Goal: Task Accomplishment & Management: Complete application form

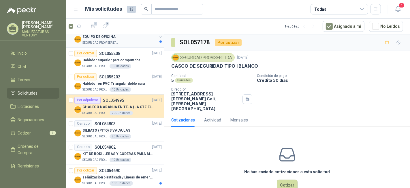
scroll to position [256, 0]
click at [32, 131] on li "Cotizar 3" at bounding box center [33, 133] width 46 height 6
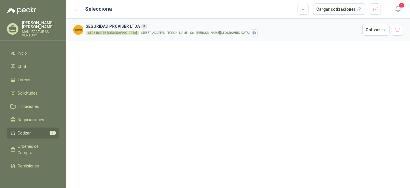
click at [117, 25] on h3 "SEGURIDAD PROVISER LTDA 3" at bounding box center [223, 26] width 275 height 6
click at [372, 30] on button "Cotizar" at bounding box center [376, 30] width 27 height 12
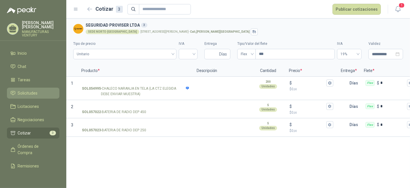
click at [25, 94] on span "Solicitudes" at bounding box center [28, 93] width 20 height 6
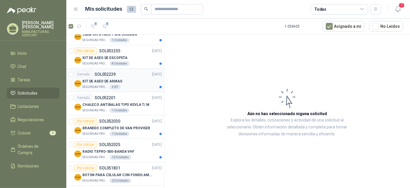
scroll to position [488, 0]
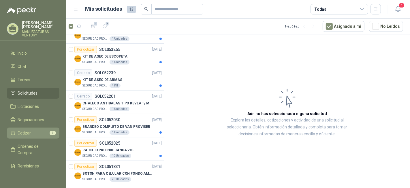
click at [22, 128] on link "Cotizar 3" at bounding box center [33, 132] width 53 height 11
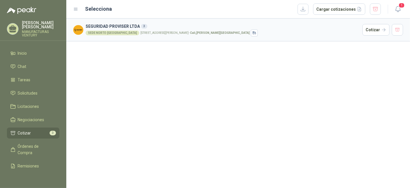
click at [126, 29] on h3 "SEGURIDAD PROVISER LTDA 3" at bounding box center [223, 26] width 275 height 6
click at [126, 25] on h3 "SEGURIDAD PROVISER LTDA 3" at bounding box center [223, 26] width 275 height 6
click at [371, 30] on button "Cotizar" at bounding box center [376, 30] width 27 height 12
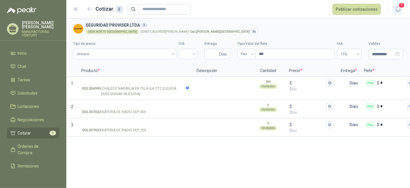
click at [399, 10] on icon "button" at bounding box center [398, 8] width 7 height 7
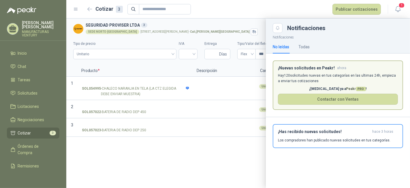
click at [246, 164] on div at bounding box center [238, 102] width 344 height 169
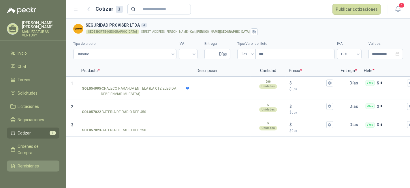
click at [19, 164] on span "Remisiones" at bounding box center [28, 165] width 21 height 6
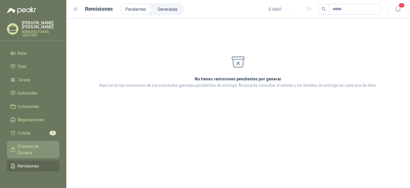
click at [20, 149] on span "Órdenes de Compra" at bounding box center [36, 149] width 36 height 13
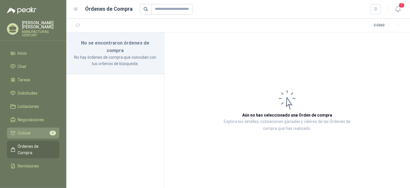
click at [21, 135] on span "Cotizar" at bounding box center [24, 133] width 13 height 6
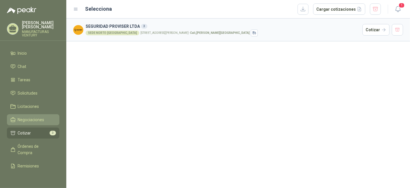
click at [24, 116] on link "Negociaciones" at bounding box center [33, 119] width 53 height 11
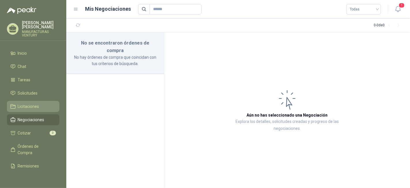
click at [25, 104] on span "Licitaciones" at bounding box center [28, 106] width 21 height 6
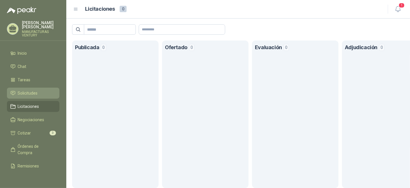
click at [29, 91] on span "Solicitudes" at bounding box center [28, 93] width 20 height 6
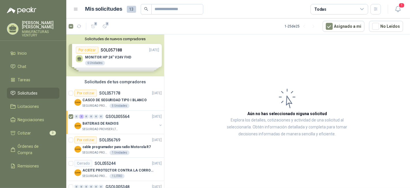
click at [104, 58] on div "Solicitudes de nuevos compradores Por cotizar SOL057188 [DATE] MONITOR HP 24" V…" at bounding box center [115, 55] width 98 height 42
click at [104, 58] on p "MONITOR HP 24" V24V FHD" at bounding box center [108, 57] width 46 height 4
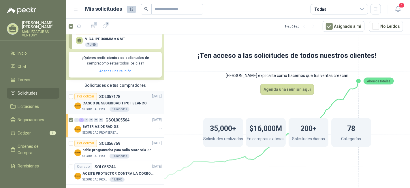
scroll to position [128, 0]
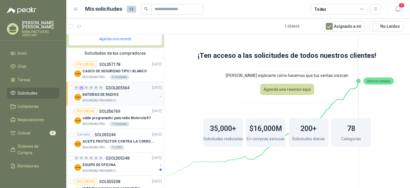
click at [108, 93] on p "BATERIAS DE RADIOS" at bounding box center [101, 94] width 36 height 5
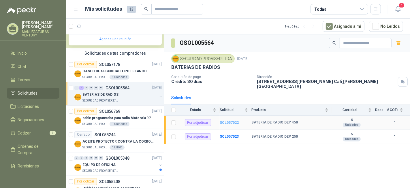
click at [230, 121] on b "SOL057022" at bounding box center [229, 122] width 19 height 4
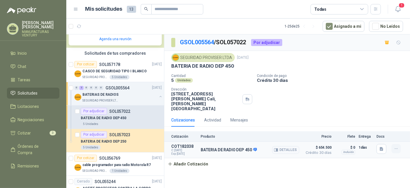
click at [396, 148] on icon "button" at bounding box center [396, 148] width 3 height 0
click at [349, 166] on div "GSOL005564 / SOL057022 Por adjudicar SEGURIDAD PROVISER LTDA [DATE] BATERIA DE …" at bounding box center [287, 111] width 246 height 155
click at [289, 146] on button "Detalles" at bounding box center [285, 150] width 27 height 8
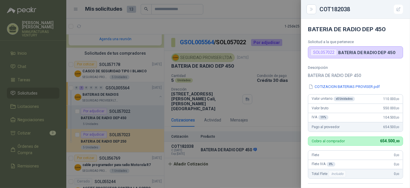
click at [234, 177] on div at bounding box center [205, 94] width 410 height 188
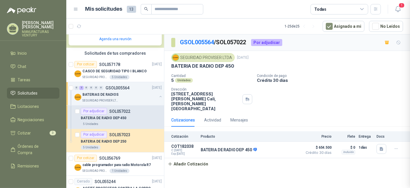
scroll to position [132, 0]
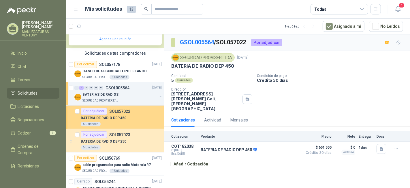
click at [117, 117] on p "BATERIA DE RADIO DEP 450" at bounding box center [104, 117] width 46 height 5
click at [119, 109] on p "SOL057022" at bounding box center [119, 111] width 21 height 4
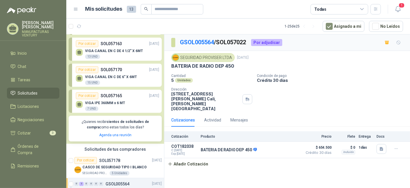
scroll to position [96, 0]
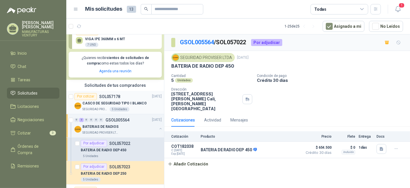
click at [113, 102] on p "CASCO DE SEGURIDAD TIPO I BLANCO" at bounding box center [115, 102] width 64 height 5
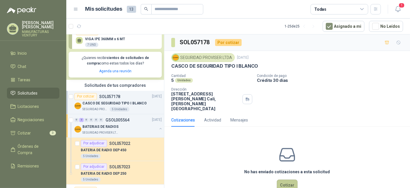
click at [282, 179] on button "Cotizar" at bounding box center [287, 184] width 21 height 11
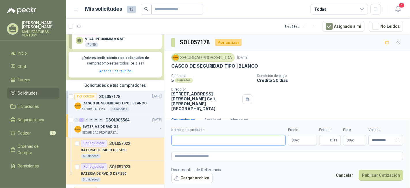
click at [229, 140] on input "Nombre del producto" at bounding box center [228, 140] width 115 height 10
drag, startPoint x: 172, startPoint y: 64, endPoint x: 178, endPoint y: 63, distance: 5.7
click at [173, 64] on p "CASCO DE SEGURIDAD TIPO I BLANCO" at bounding box center [214, 66] width 87 height 6
drag, startPoint x: 215, startPoint y: 62, endPoint x: 231, endPoint y: 62, distance: 15.6
click at [231, 62] on div "SEGURIDAD PROVISER LTDA [DATE] CASCO DE SEGURIDAD TIPO [PERSON_NAME]" at bounding box center [287, 61] width 232 height 16
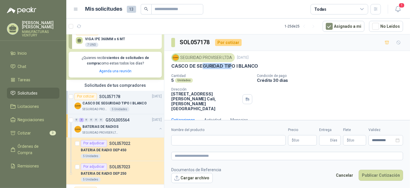
click at [231, 62] on div "SEGURIDAD PROVISER LTDA [DATE] CASCO DE SEGURIDAD TIPO [PERSON_NAME]" at bounding box center [287, 61] width 232 height 16
drag, startPoint x: 257, startPoint y: 65, endPoint x: 170, endPoint y: 66, distance: 86.8
click at [170, 66] on div "SEGURIDAD PROVISER LTDA [DATE] CASCO DE SEGURIDAD TIPO [PERSON_NAME] Cantidad 5…" at bounding box center [287, 82] width 246 height 62
click at [190, 140] on input "Nombre del producto" at bounding box center [228, 140] width 115 height 10
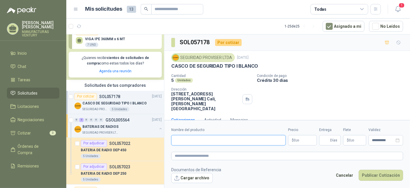
click at [190, 140] on input "Nombre del producto" at bounding box center [228, 140] width 115 height 10
paste input "**********"
type input "*"
type input "**********"
click at [308, 143] on p "$ 0 ,00" at bounding box center [302, 140] width 29 height 10
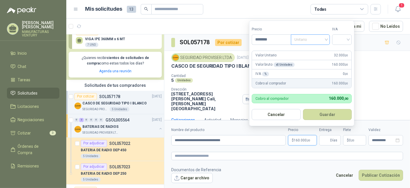
click at [310, 38] on span "Unitario" at bounding box center [311, 39] width 32 height 9
type input "********"
click at [311, 50] on div "Unitario" at bounding box center [312, 52] width 30 height 6
click at [348, 40] on input "search" at bounding box center [342, 39] width 13 height 9
click at [342, 53] on div "19%" at bounding box center [343, 52] width 11 height 6
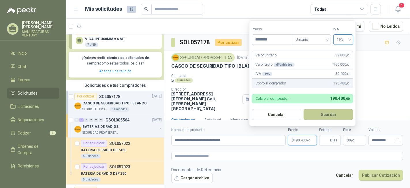
click at [323, 114] on button "Guardar" at bounding box center [329, 114] width 50 height 11
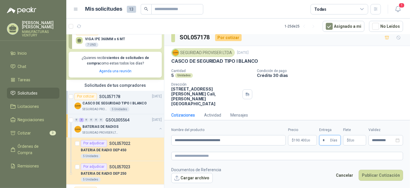
scroll to position [6, 0]
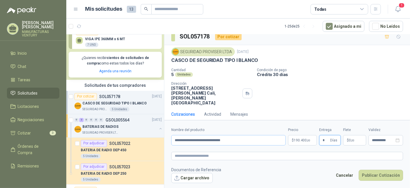
type input "*"
drag, startPoint x: 239, startPoint y: 141, endPoint x: 173, endPoint y: 143, distance: 66.4
click at [173, 143] on input "**********" at bounding box center [228, 140] width 115 height 10
drag, startPoint x: 174, startPoint y: 138, endPoint x: 217, endPoint y: 138, distance: 43.0
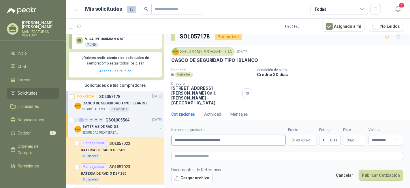
click at [216, 138] on input "**********" at bounding box center [228, 140] width 115 height 10
drag, startPoint x: 219, startPoint y: 138, endPoint x: 236, endPoint y: 138, distance: 17.6
click at [236, 138] on input "**********" at bounding box center [228, 140] width 115 height 10
click at [237, 138] on input "**********" at bounding box center [228, 140] width 115 height 10
click at [239, 139] on input "**********" at bounding box center [228, 140] width 115 height 10
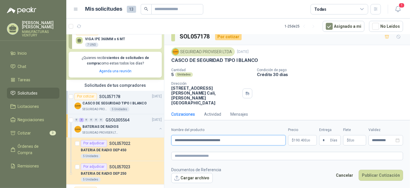
drag, startPoint x: 239, startPoint y: 139, endPoint x: 230, endPoint y: 139, distance: 8.7
click at [230, 139] on input "**********" at bounding box center [228, 140] width 115 height 10
drag, startPoint x: 206, startPoint y: 139, endPoint x: 175, endPoint y: 138, distance: 31.4
click at [175, 138] on input "**********" at bounding box center [228, 140] width 115 height 10
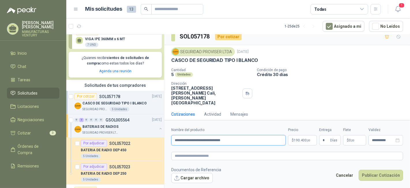
click at [237, 139] on input "**********" at bounding box center [228, 140] width 115 height 10
drag, startPoint x: 174, startPoint y: 140, endPoint x: 233, endPoint y: 139, distance: 59.4
click at [233, 139] on input "**********" at bounding box center [228, 140] width 115 height 10
type input "**********"
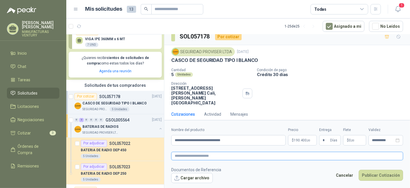
click at [228, 153] on textarea at bounding box center [287, 155] width 232 height 8
paste textarea "**********"
type textarea "**********"
click at [387, 177] on button "Publicar Cotización" at bounding box center [381, 174] width 44 height 11
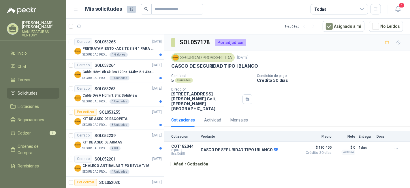
scroll to position [570, 0]
